Goal: Task Accomplishment & Management: Use online tool/utility

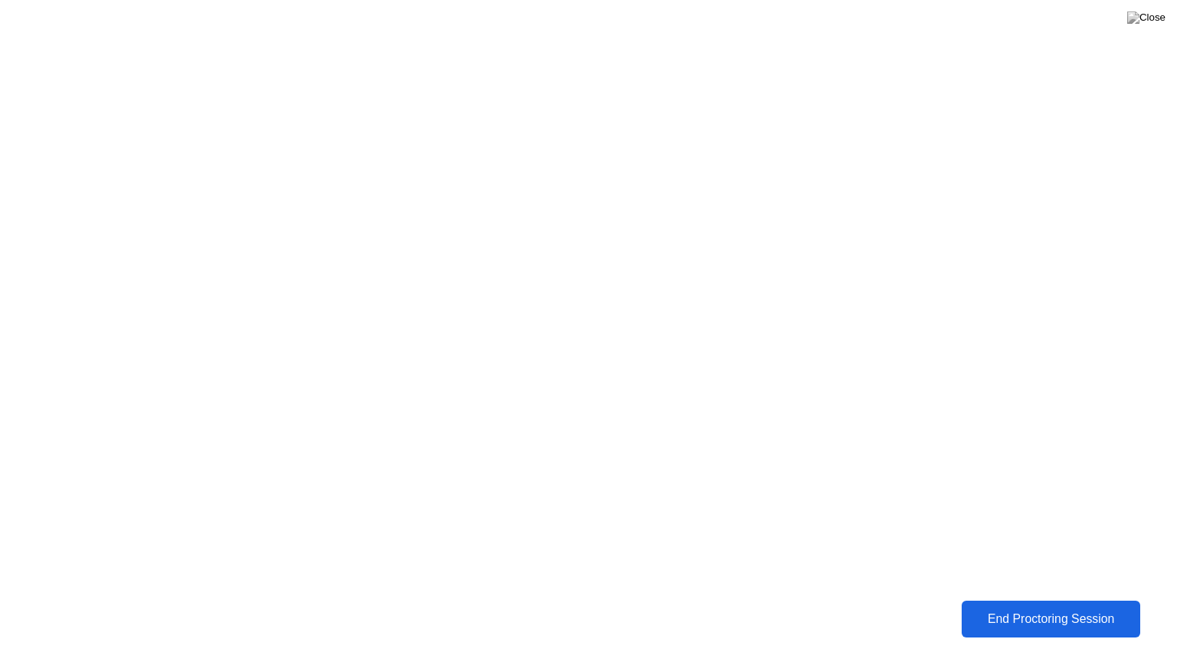
click at [1012, 616] on div "End Proctoring Session" at bounding box center [1050, 619] width 169 height 14
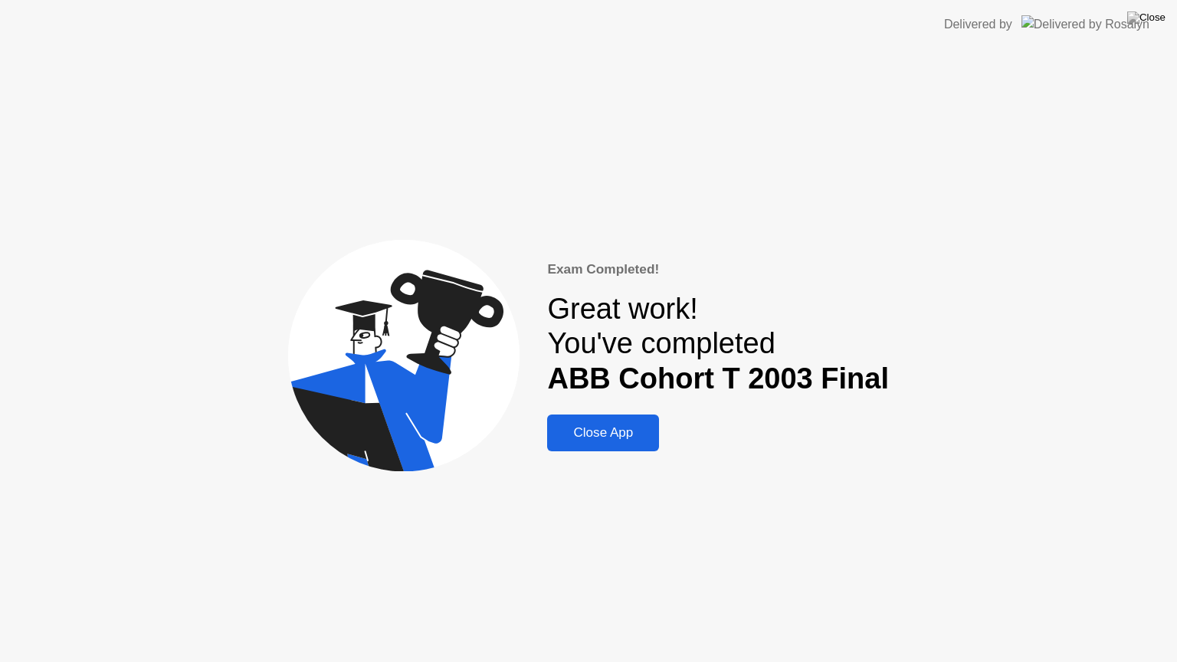
click at [1167, 0] on header "Delivered by" at bounding box center [588, 24] width 1177 height 49
click at [1154, 18] on img at bounding box center [1146, 17] width 38 height 12
